Goal: Transaction & Acquisition: Purchase product/service

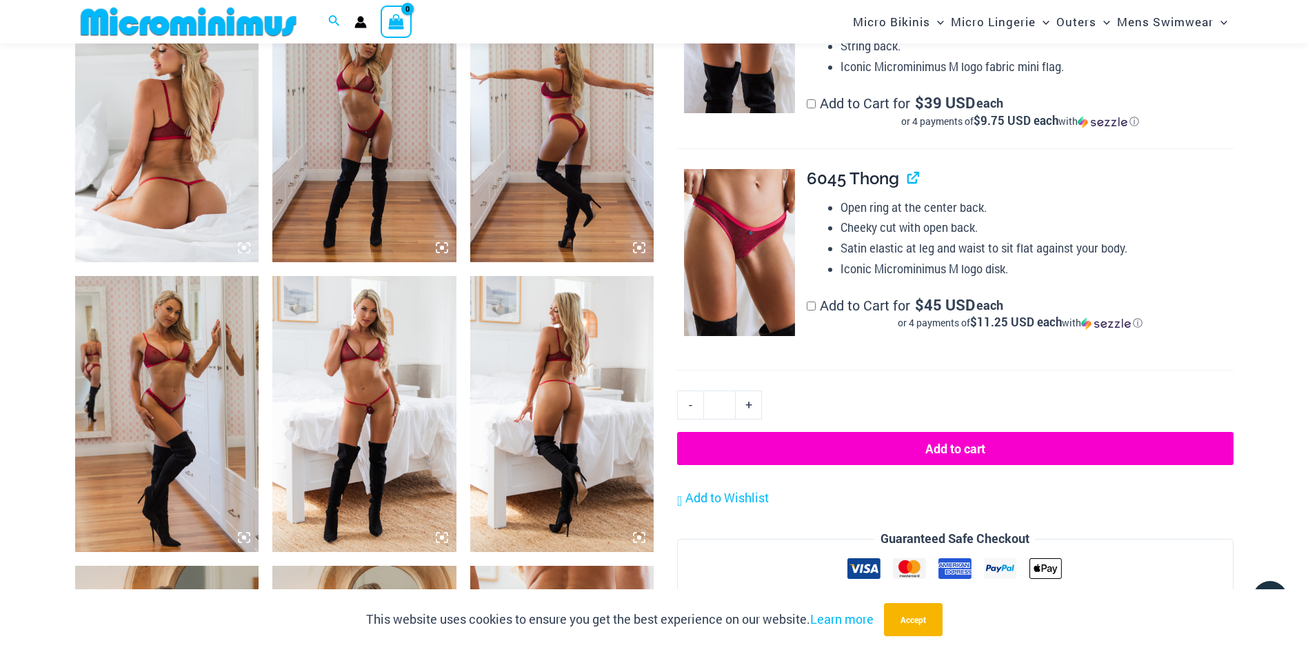
scroll to position [746, 0]
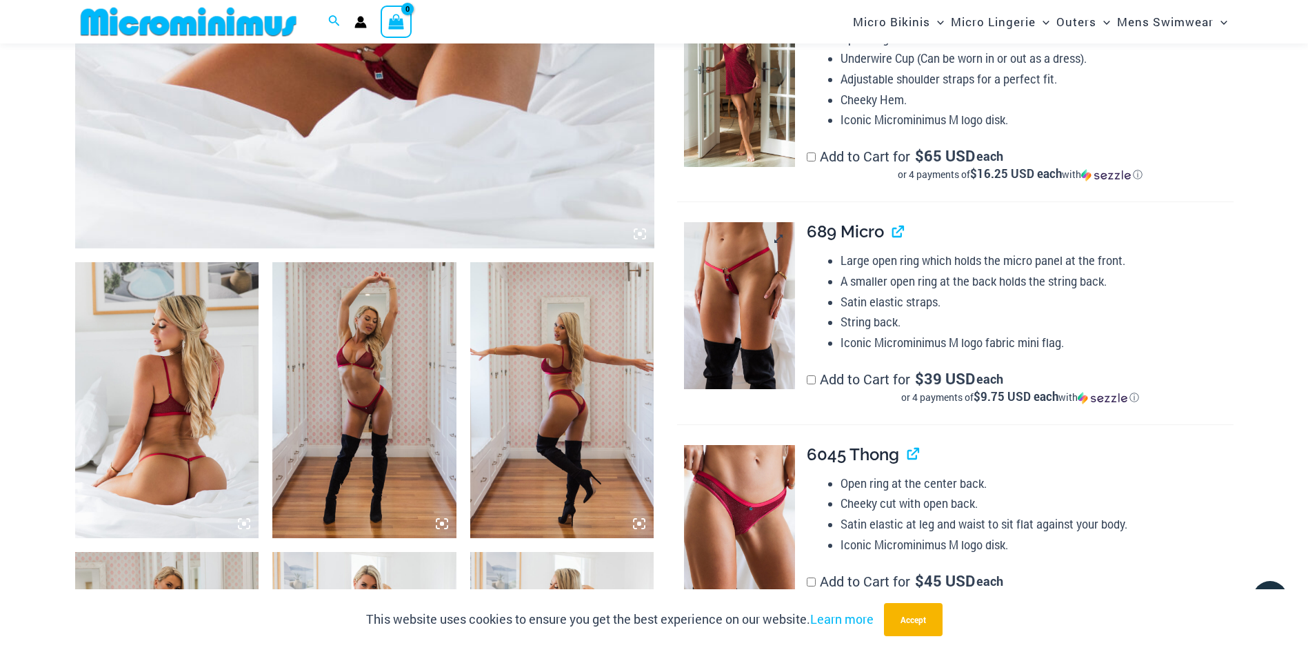
click at [727, 259] on img at bounding box center [739, 305] width 111 height 167
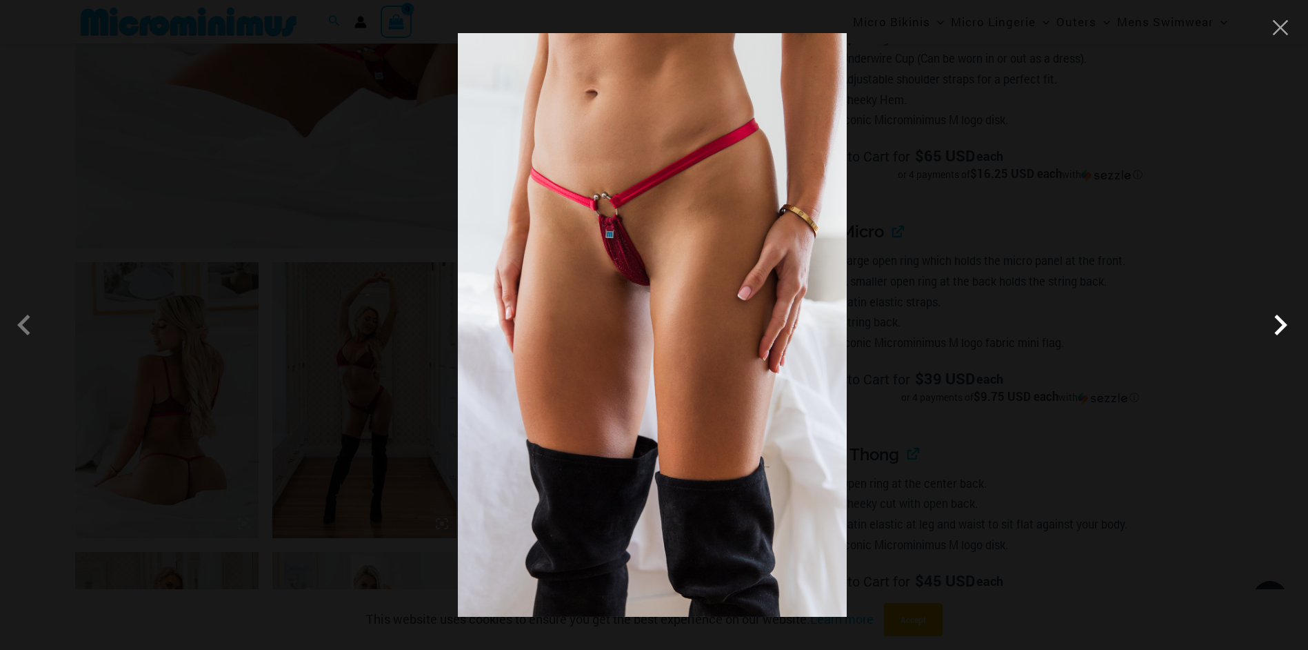
click at [1281, 318] on span at bounding box center [1280, 324] width 41 height 41
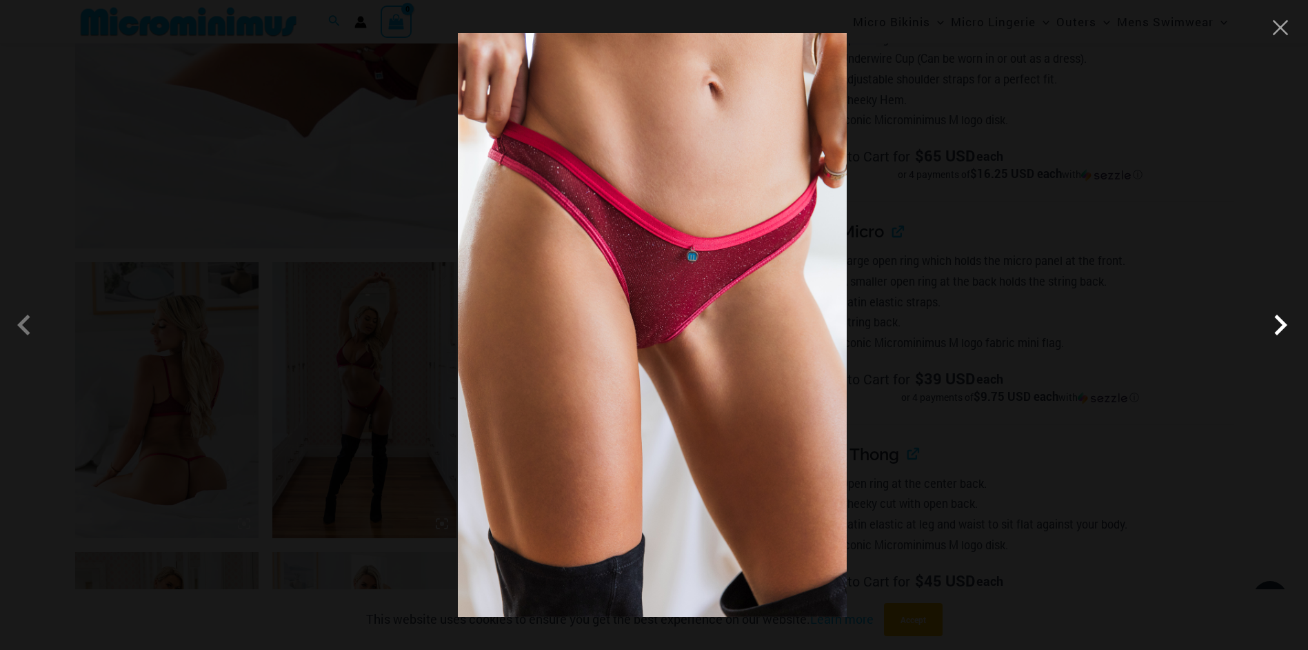
click at [1281, 318] on span at bounding box center [1280, 324] width 41 height 41
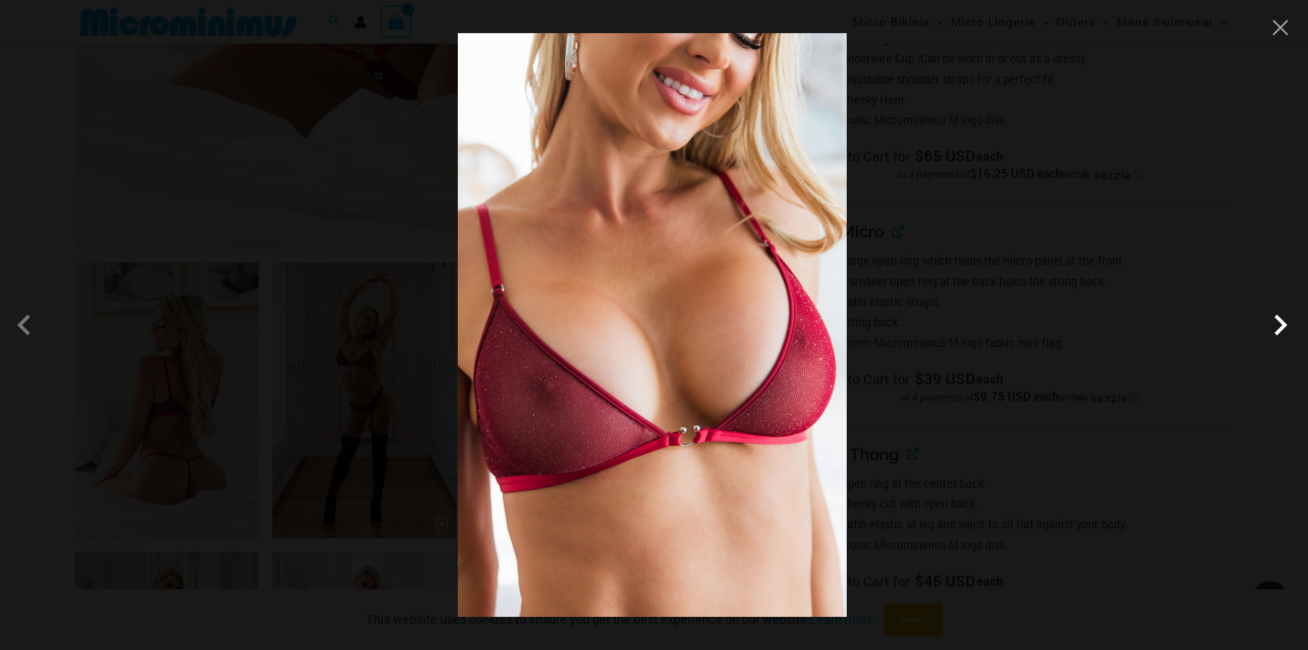
click at [1281, 318] on span at bounding box center [1280, 324] width 41 height 41
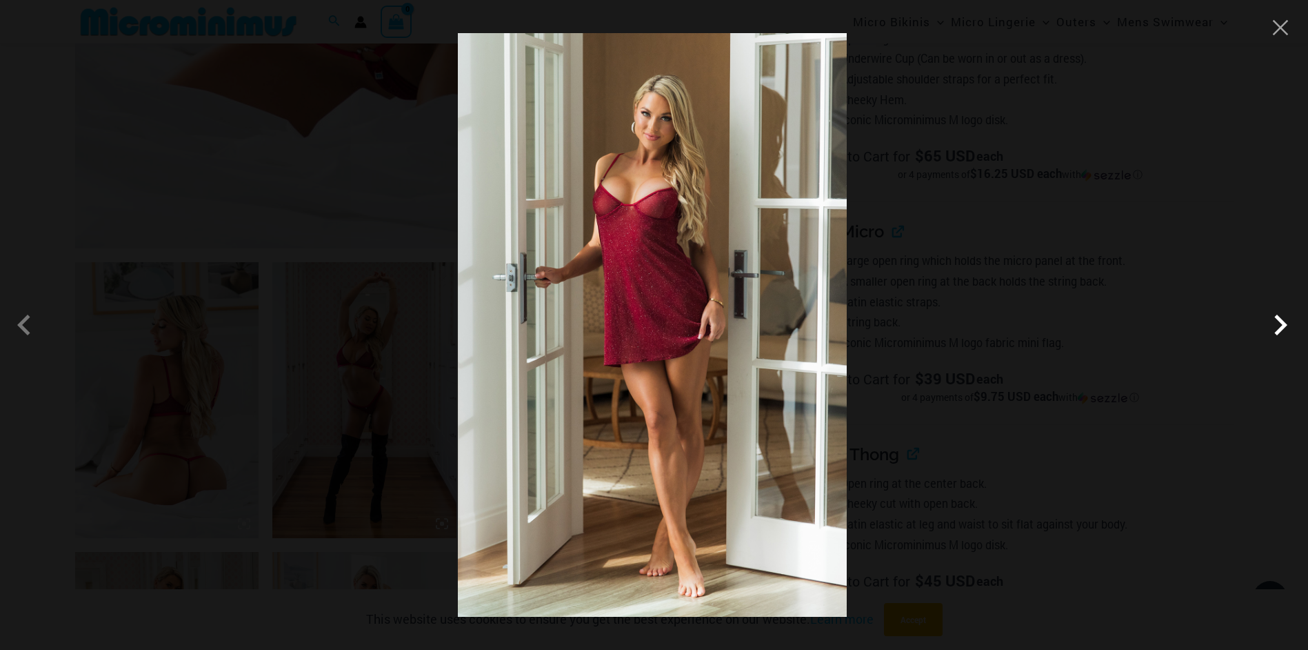
click at [1281, 318] on span at bounding box center [1280, 324] width 41 height 41
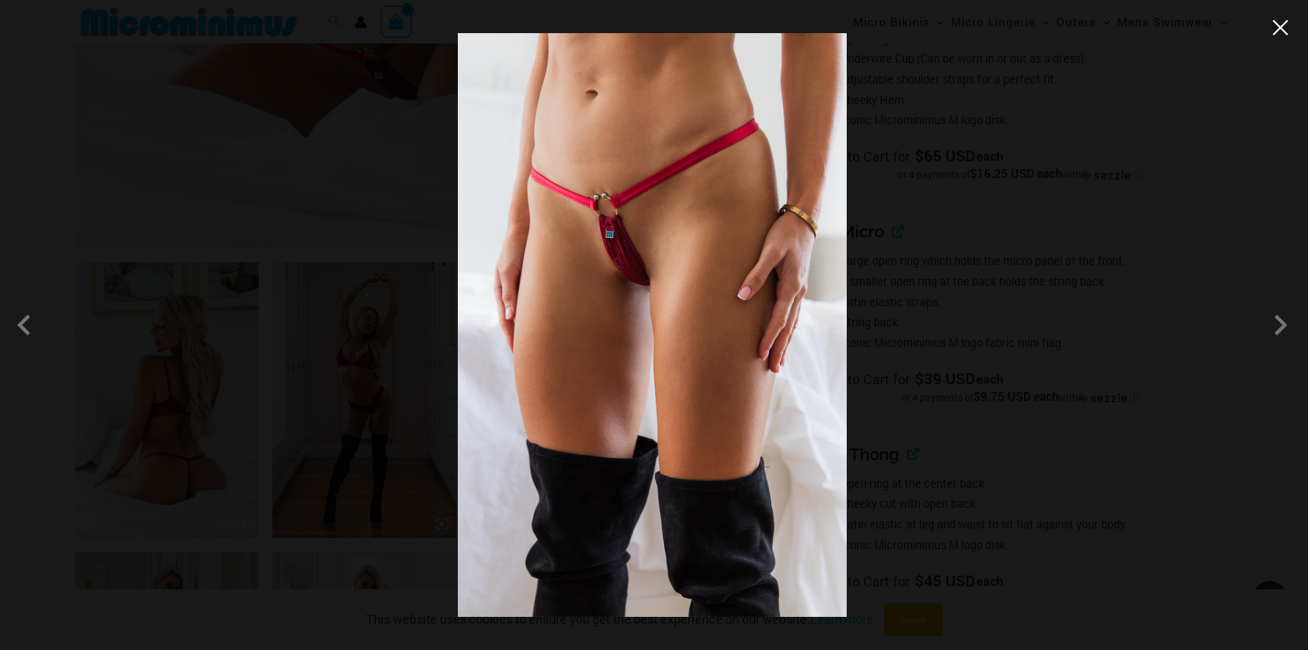
click at [1282, 28] on button "Close" at bounding box center [1280, 27] width 21 height 21
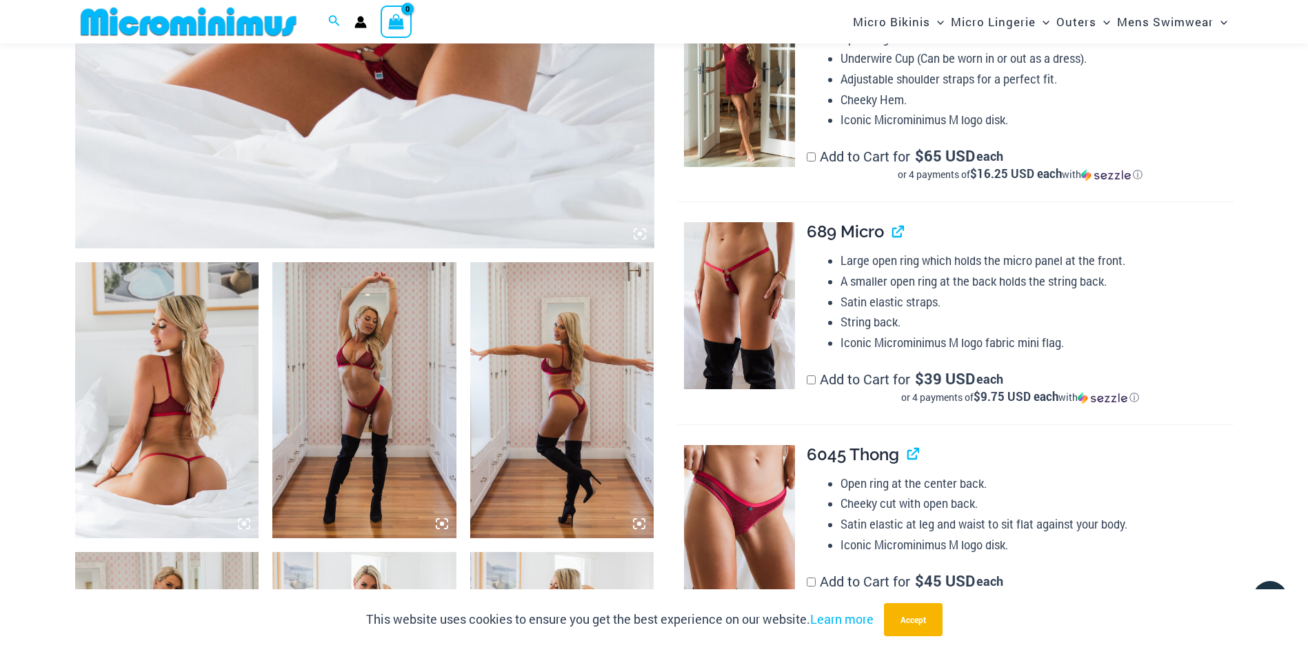
scroll to position [1022, 0]
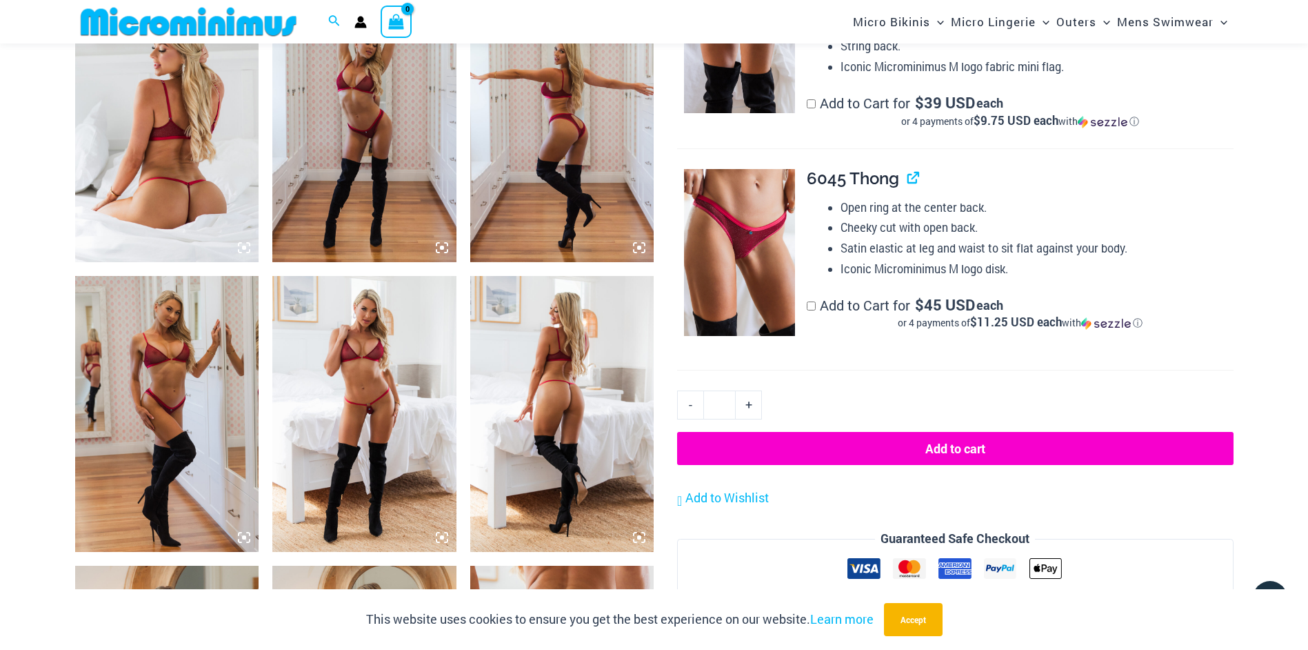
click at [361, 421] on img at bounding box center [364, 414] width 184 height 276
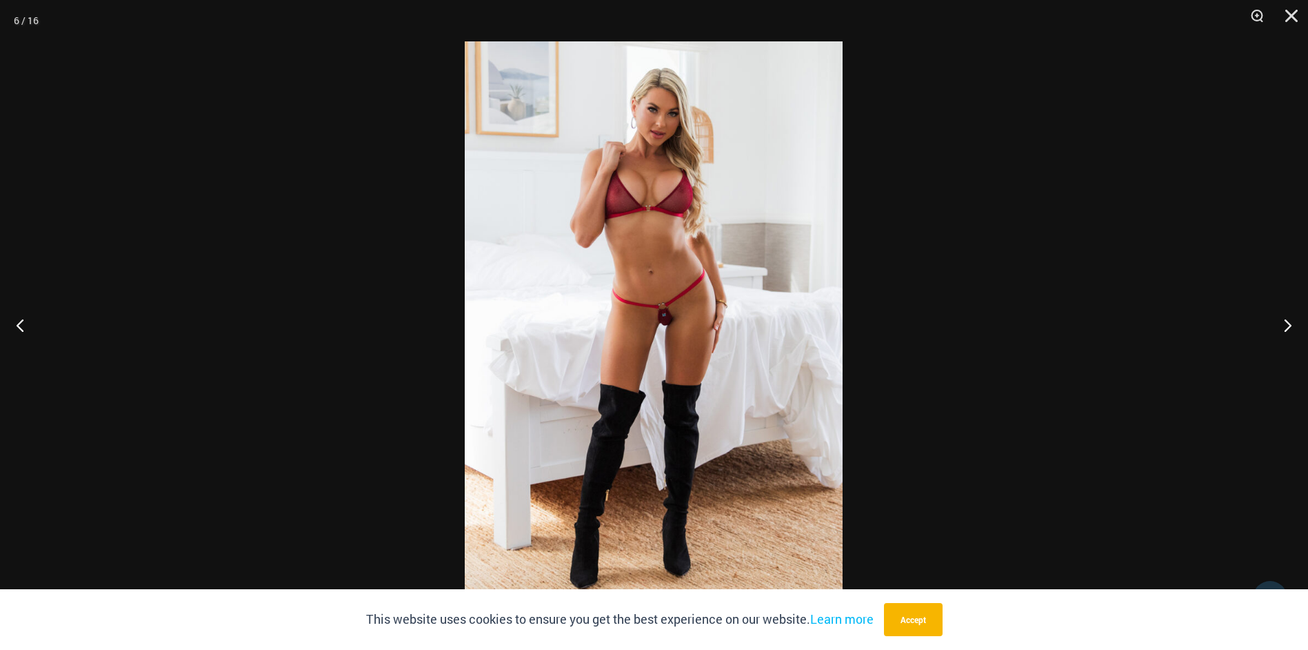
click at [648, 353] on img at bounding box center [654, 324] width 378 height 567
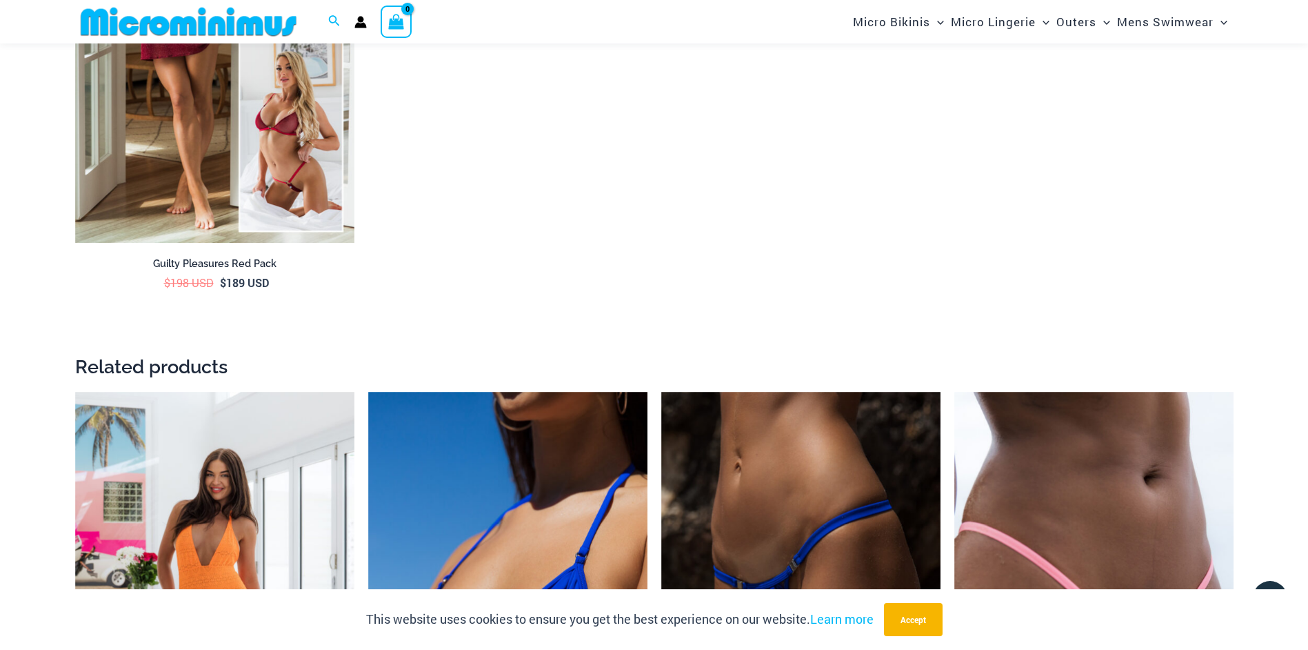
scroll to position [3021, 0]
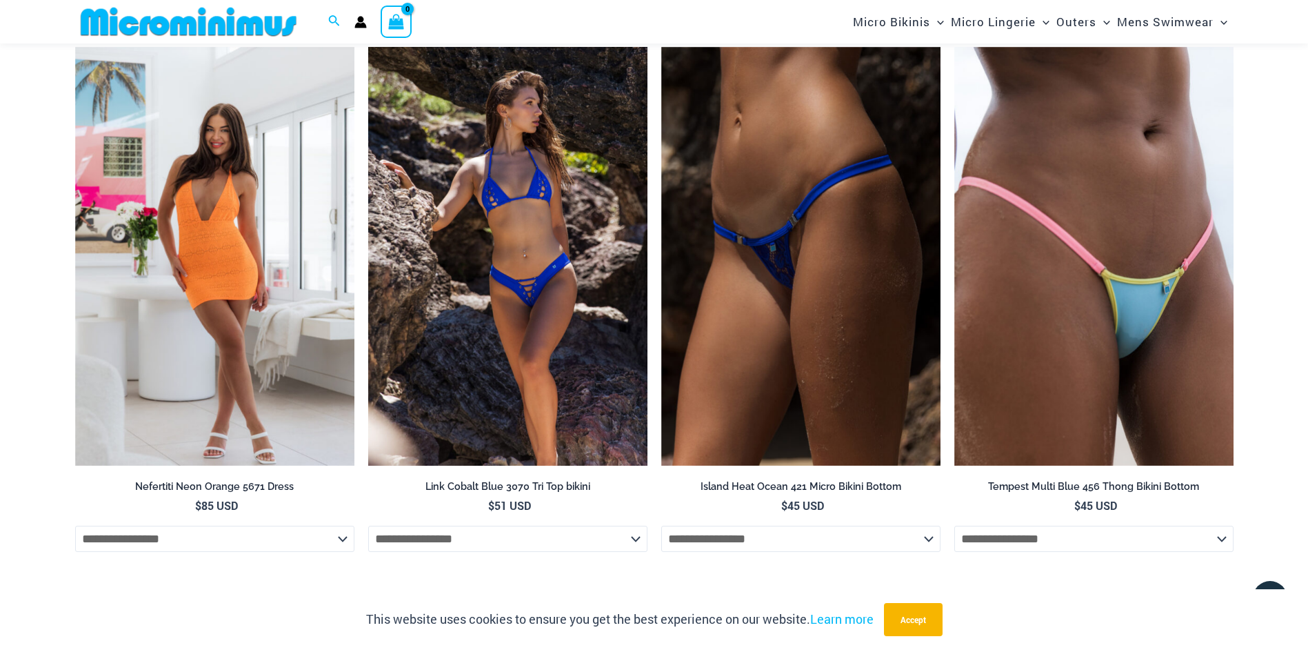
click at [567, 292] on img at bounding box center [507, 256] width 279 height 419
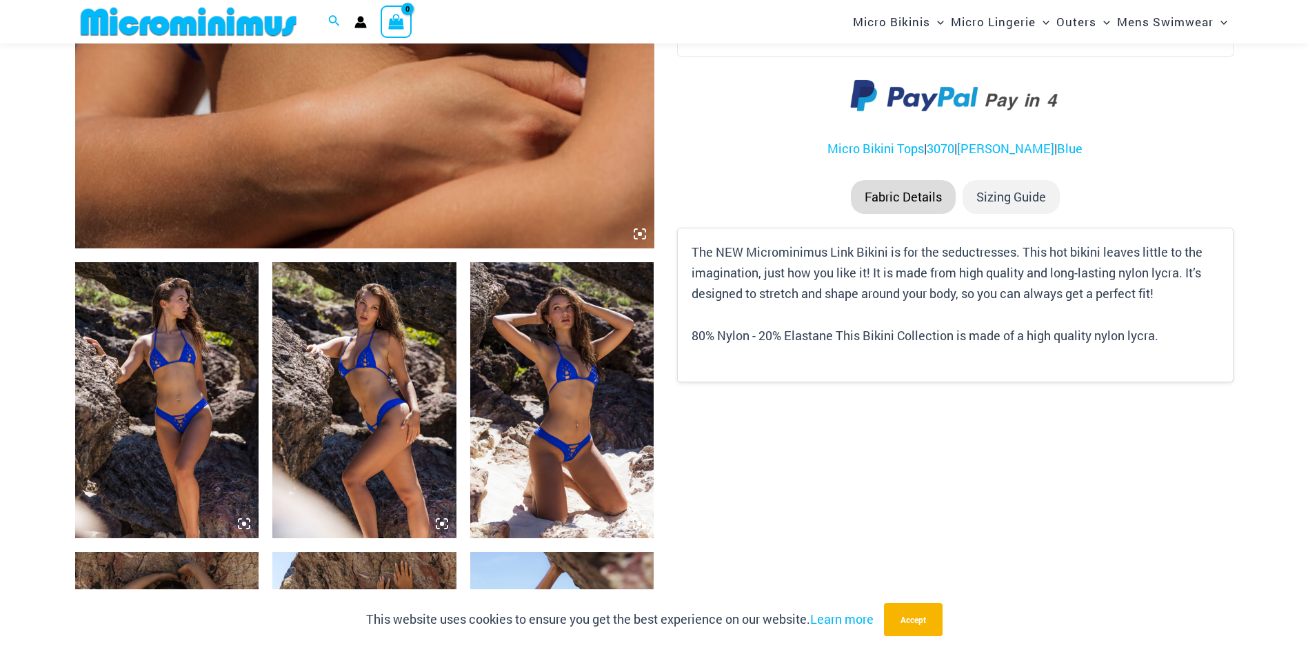
scroll to position [815, 0]
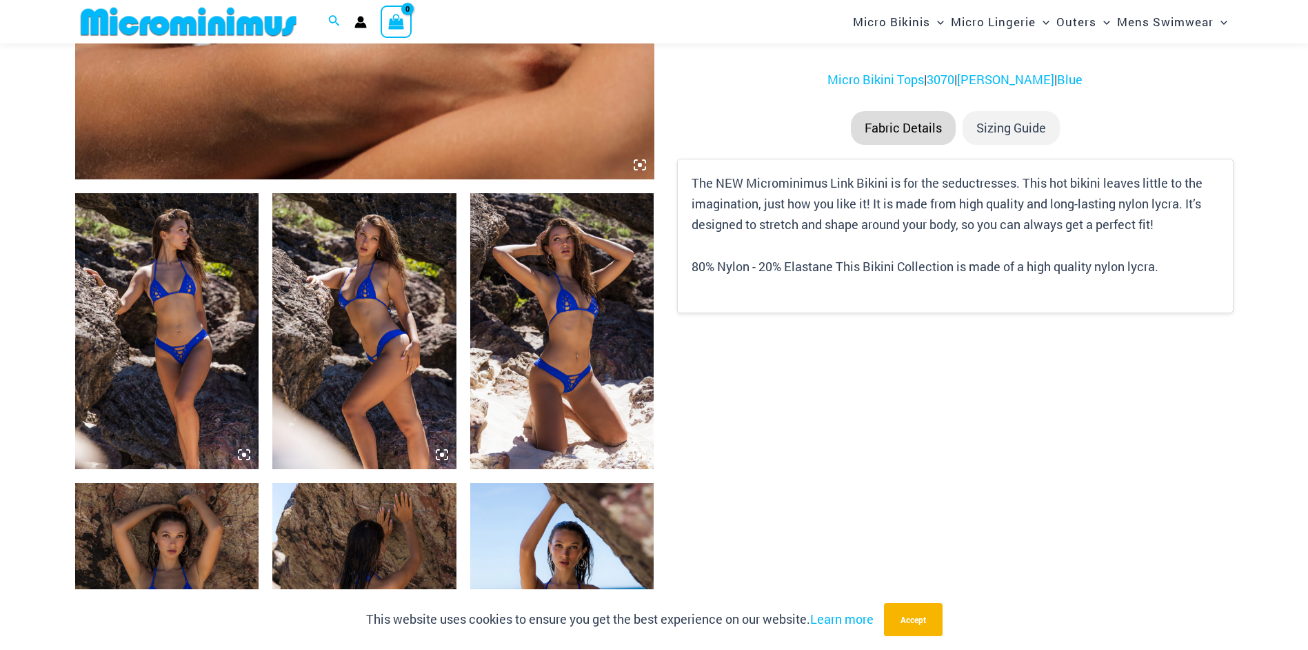
click at [547, 362] on img at bounding box center [562, 331] width 184 height 276
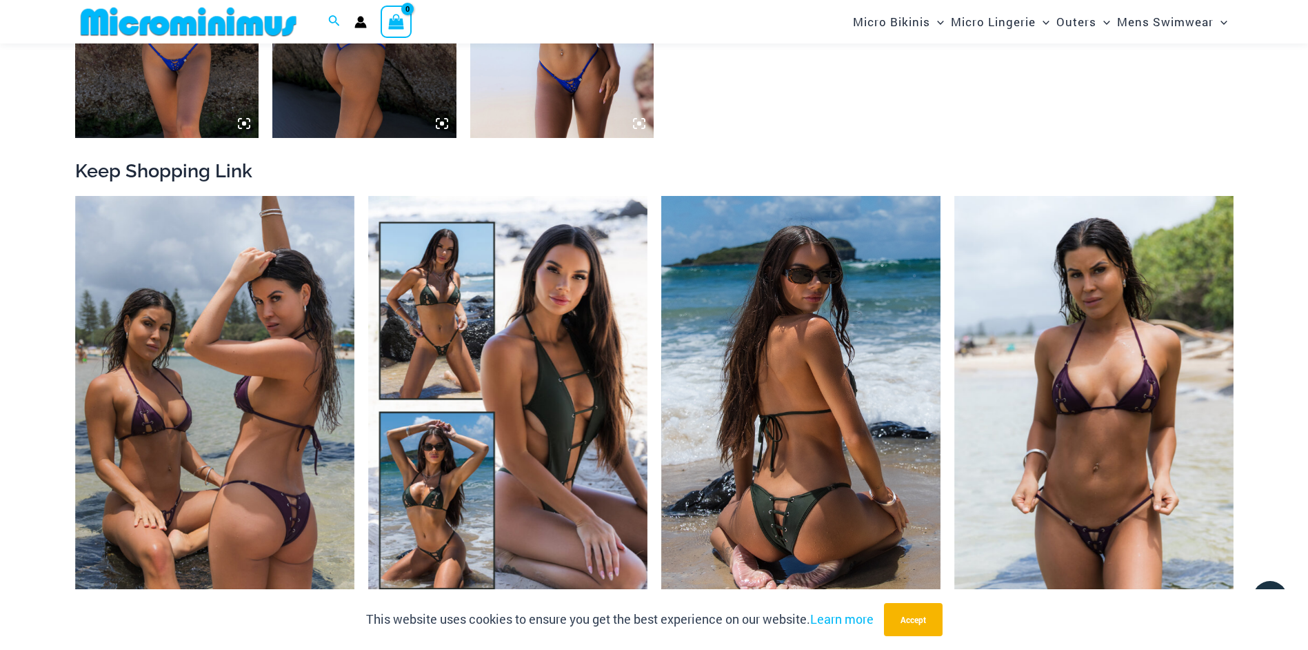
scroll to position [1642, 0]
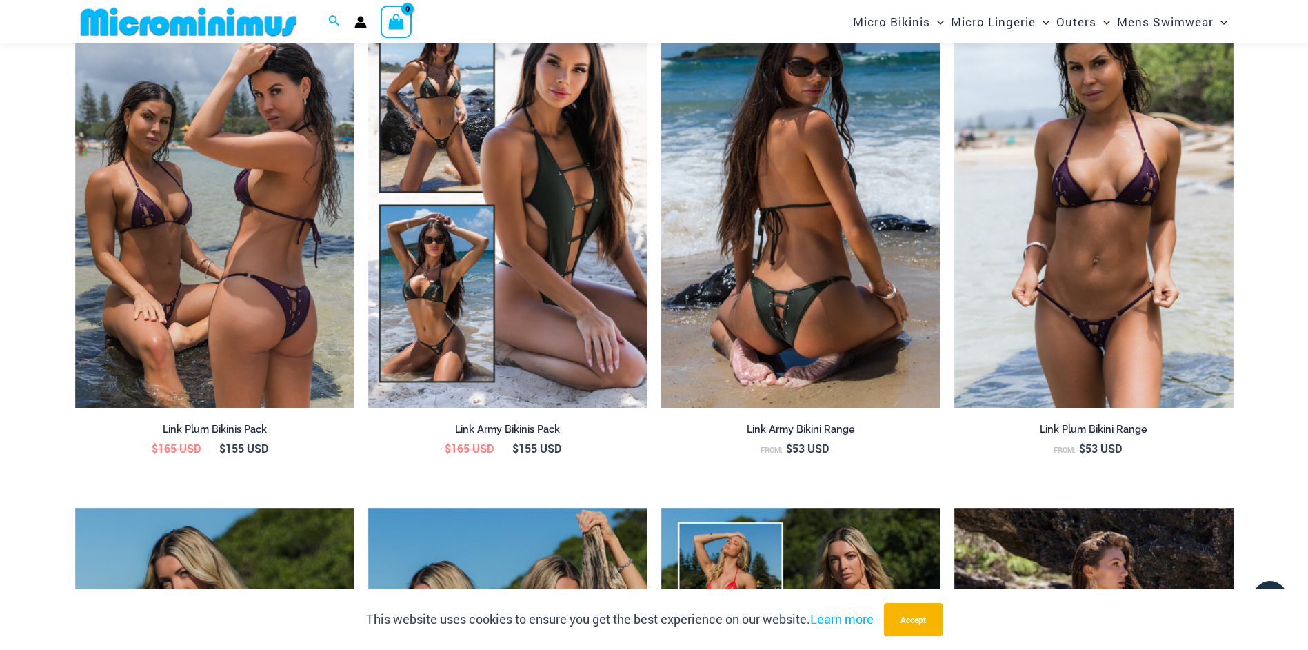
click at [829, 297] on img at bounding box center [800, 198] width 279 height 419
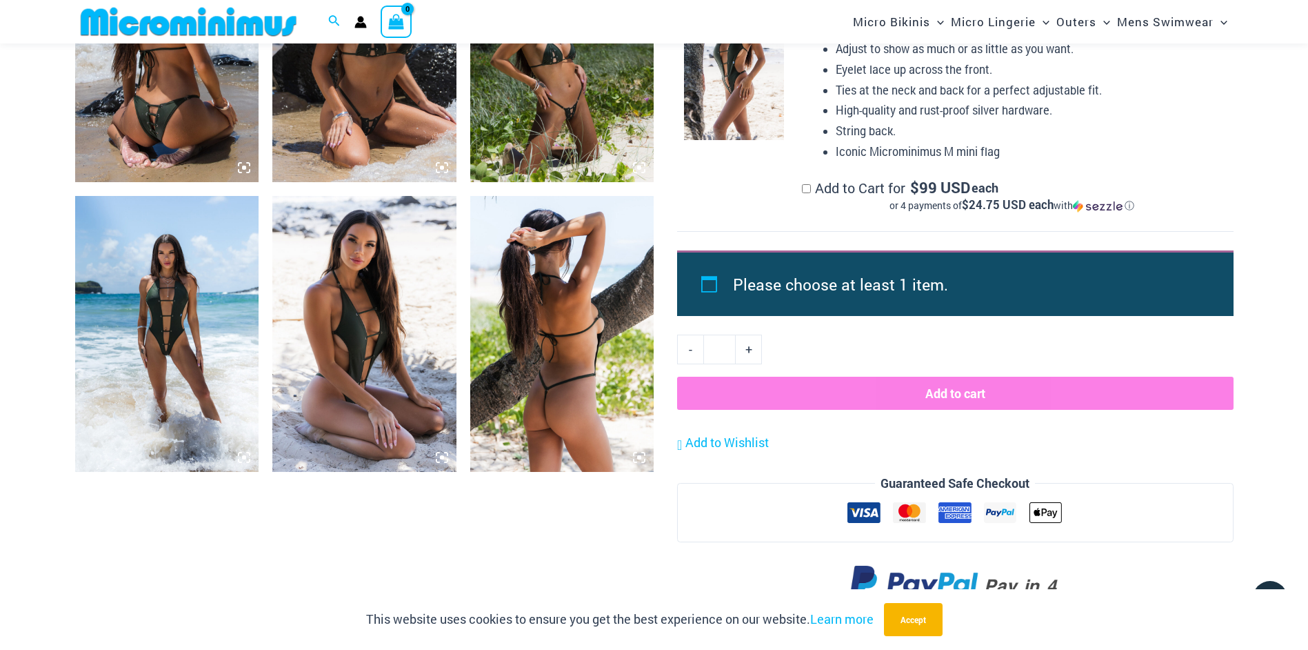
scroll to position [1171, 0]
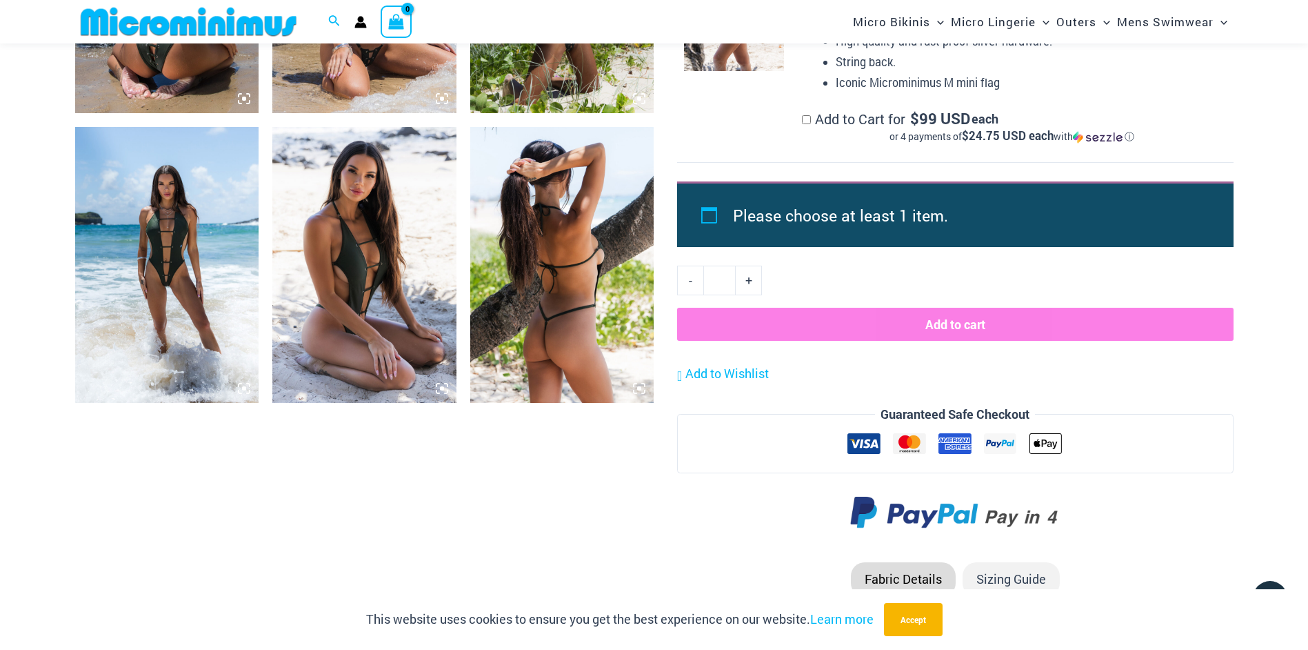
click at [192, 272] on img at bounding box center [167, 265] width 184 height 276
